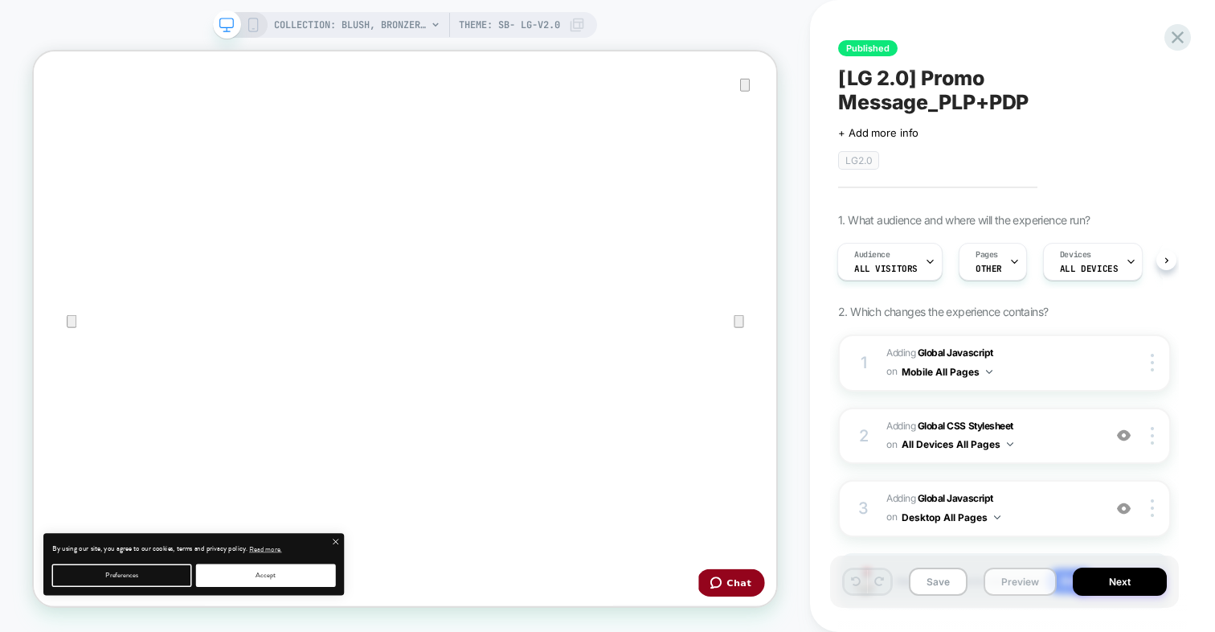
click at [1016, 588] on button "Preview" at bounding box center [1020, 581] width 73 height 28
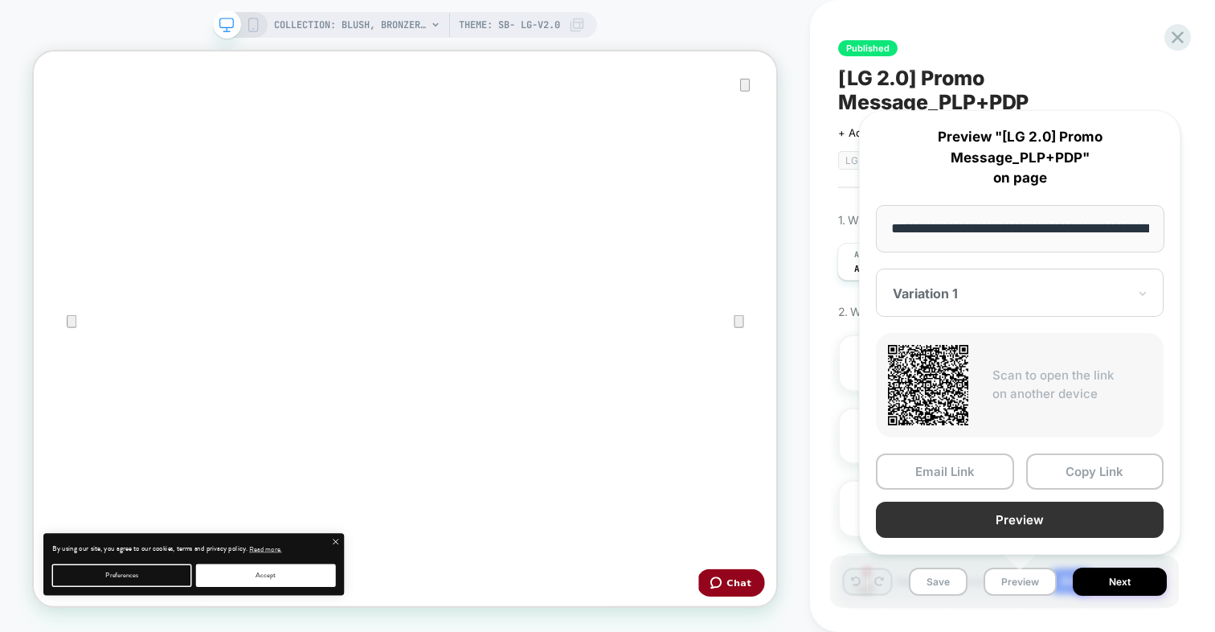
click at [1013, 522] on button "Preview" at bounding box center [1020, 519] width 288 height 36
